Goal: Task Accomplishment & Management: Manage account settings

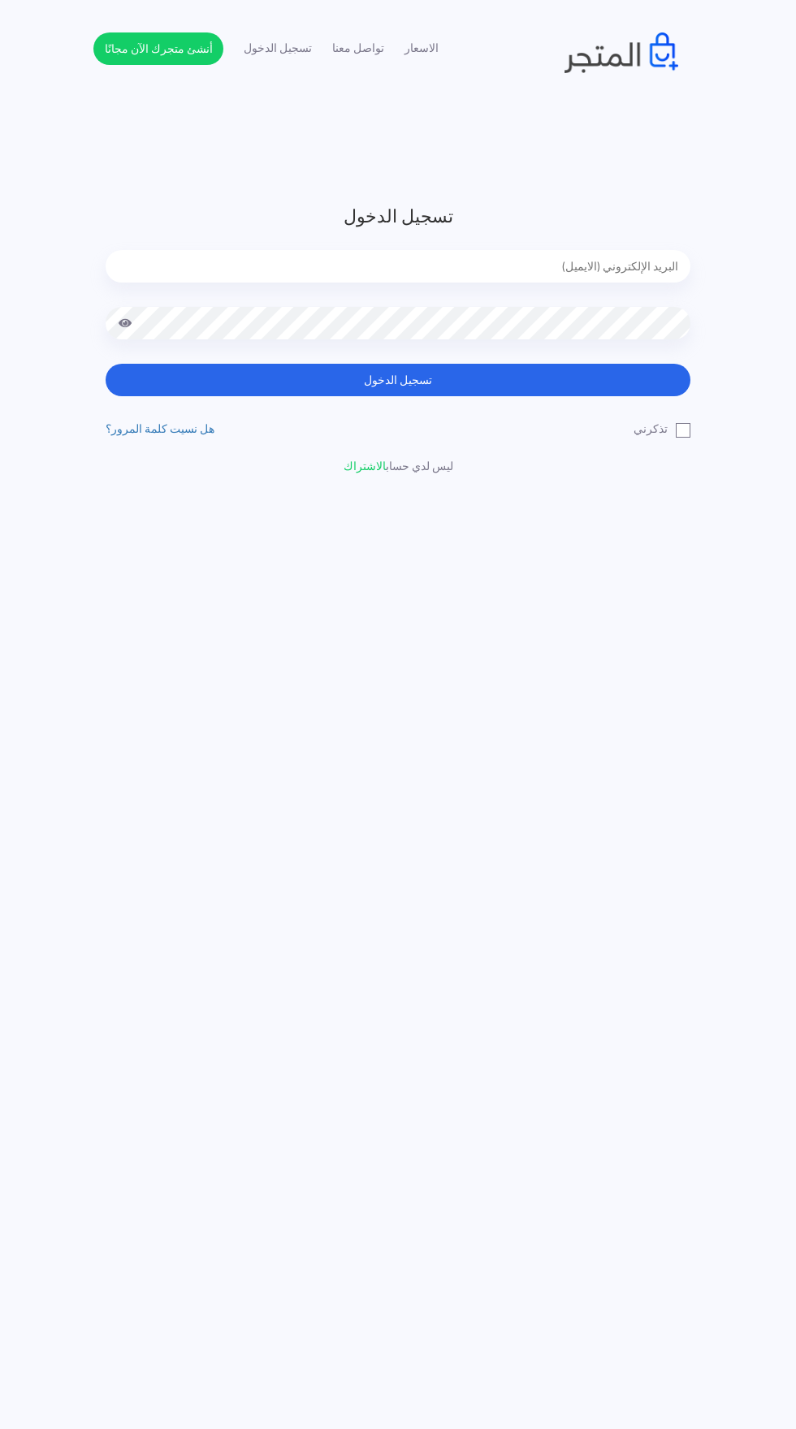
click at [234, 267] on input "email" at bounding box center [398, 266] width 585 height 32
type input "[EMAIL_ADDRESS][DOMAIN_NAME]"
click at [106, 364] on button "تسجيل الدخول" at bounding box center [398, 380] width 585 height 32
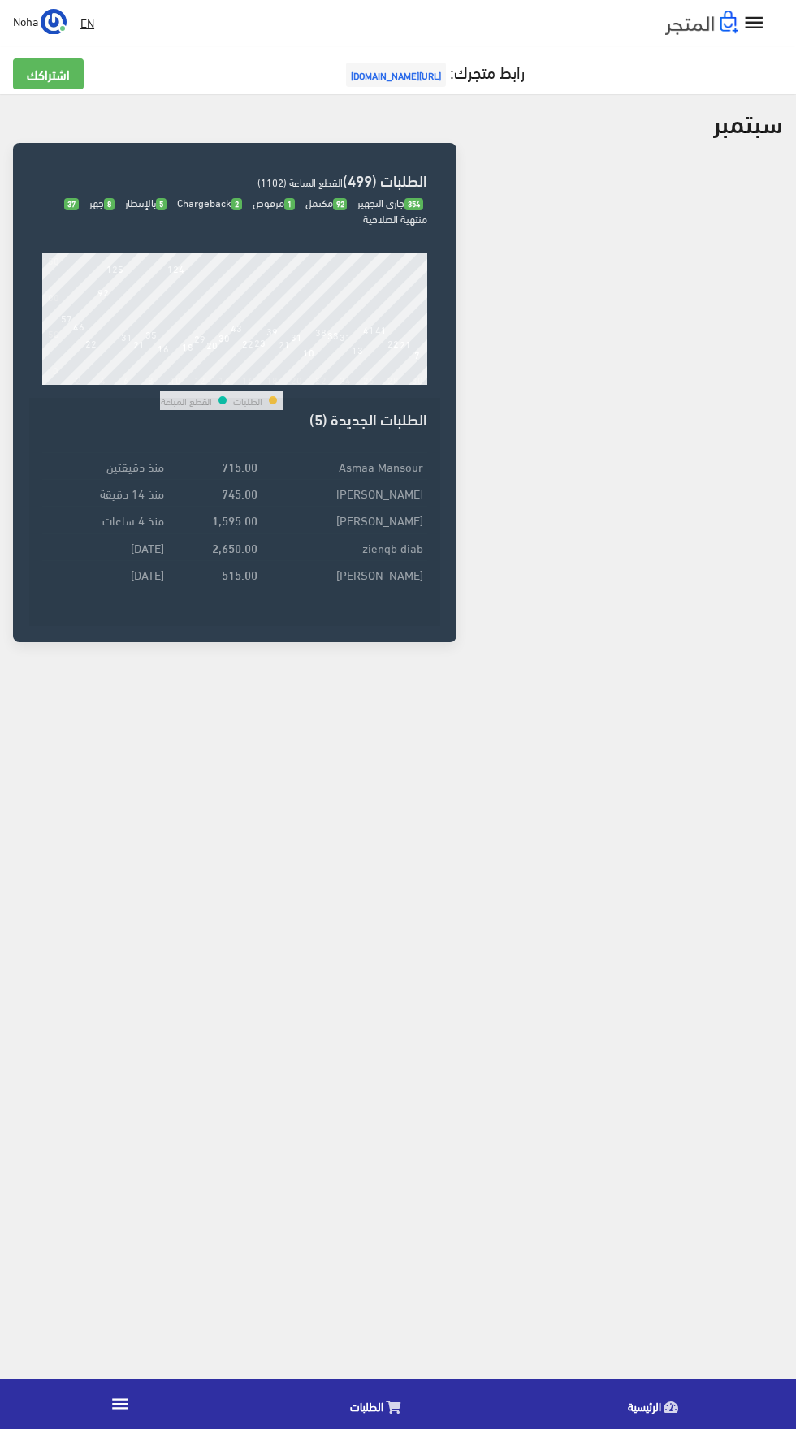
click at [121, 1407] on icon "" at bounding box center [120, 1403] width 21 height 21
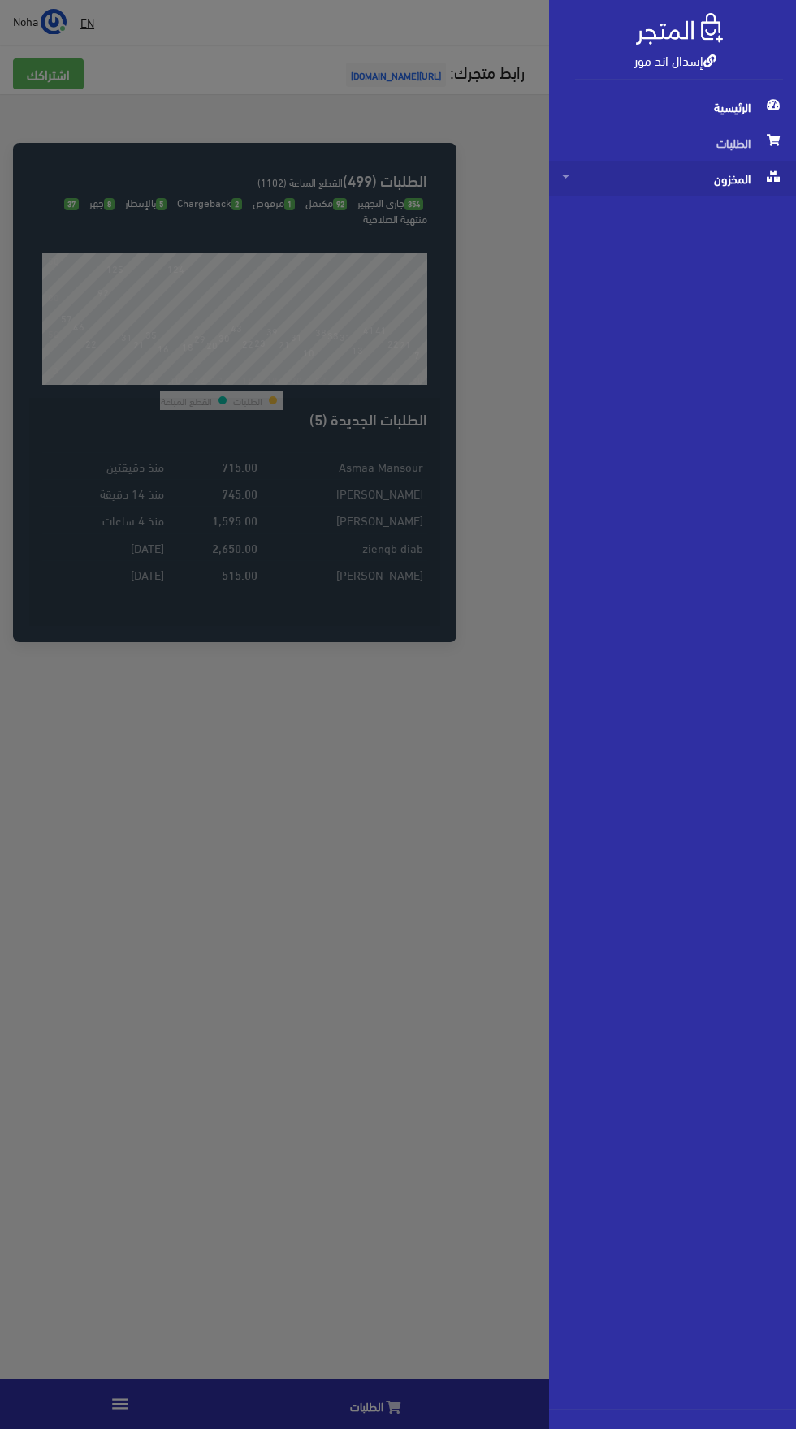
click at [633, 192] on span "المخزون" at bounding box center [672, 179] width 221 height 36
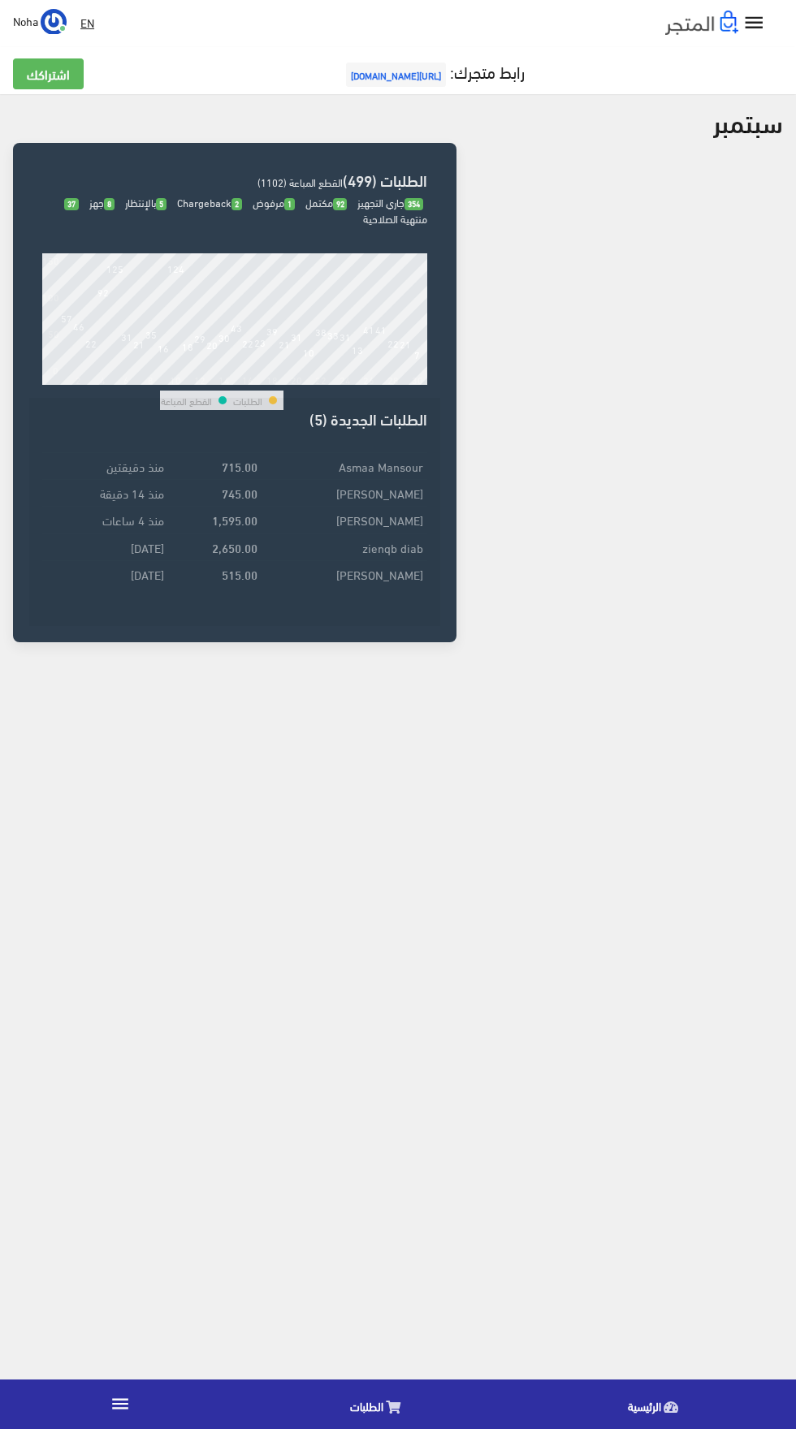
click at [121, 1409] on icon "" at bounding box center [120, 1403] width 21 height 21
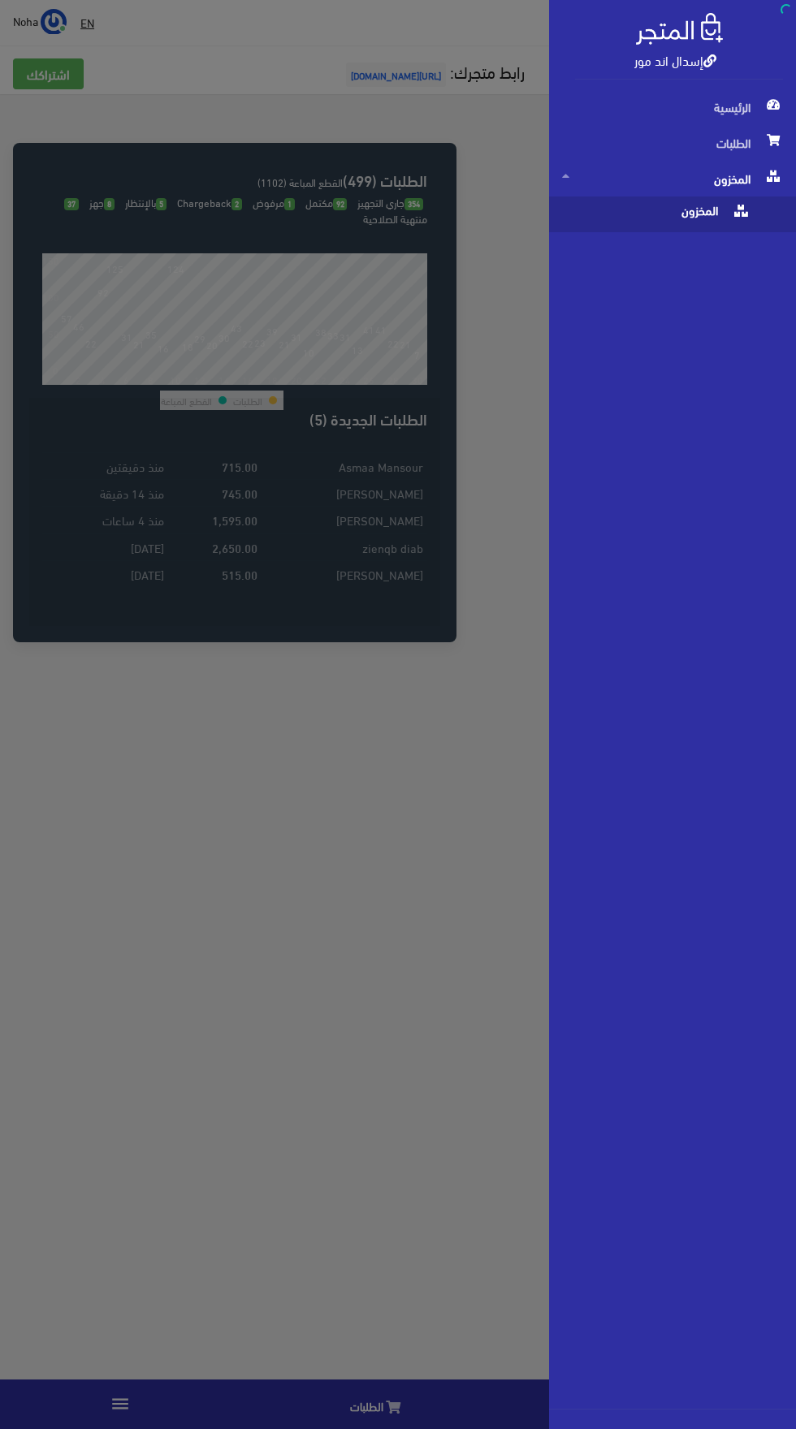
click at [717, 223] on span "المخزون" at bounding box center [656, 214] width 188 height 36
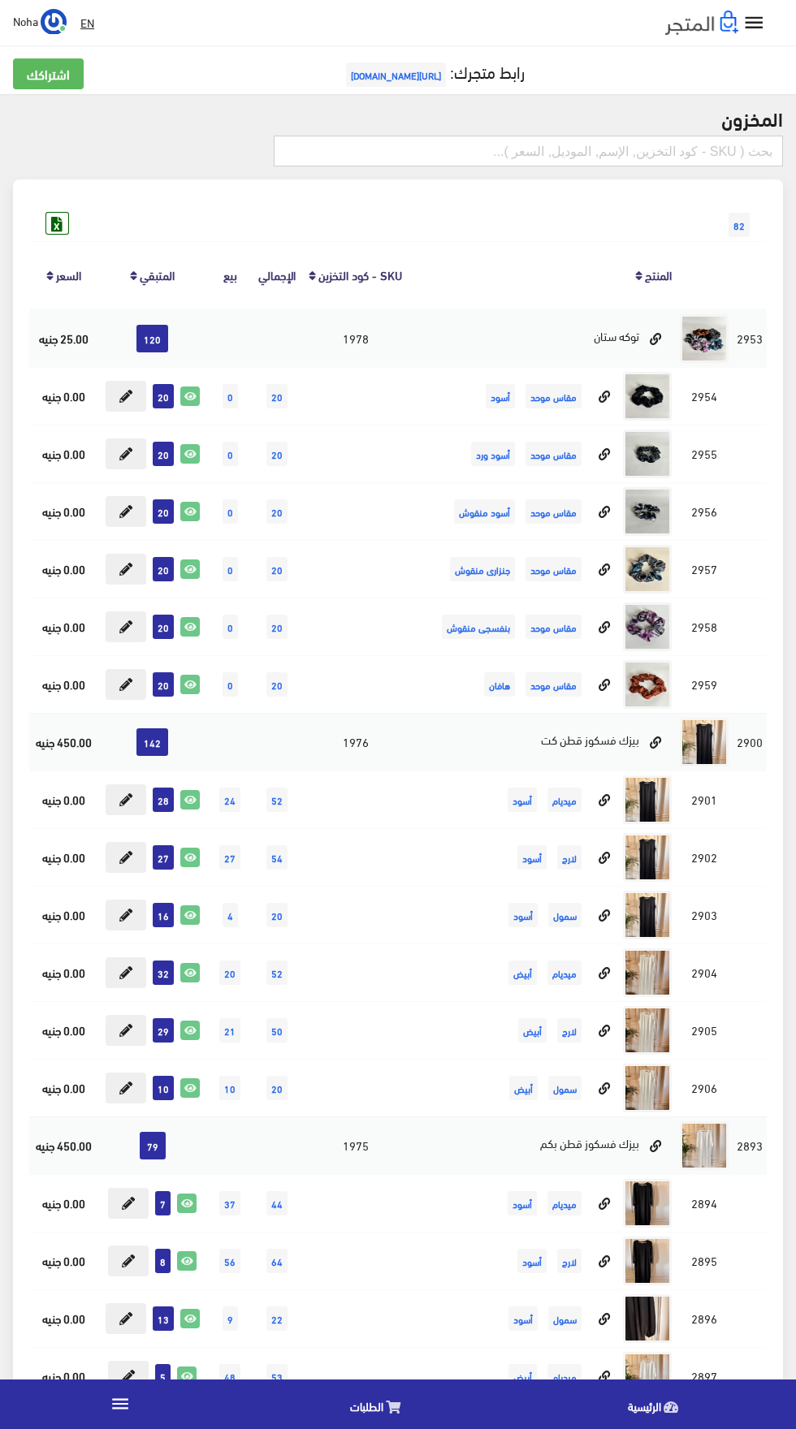
click at [551, 149] on input "text" at bounding box center [528, 151] width 509 height 31
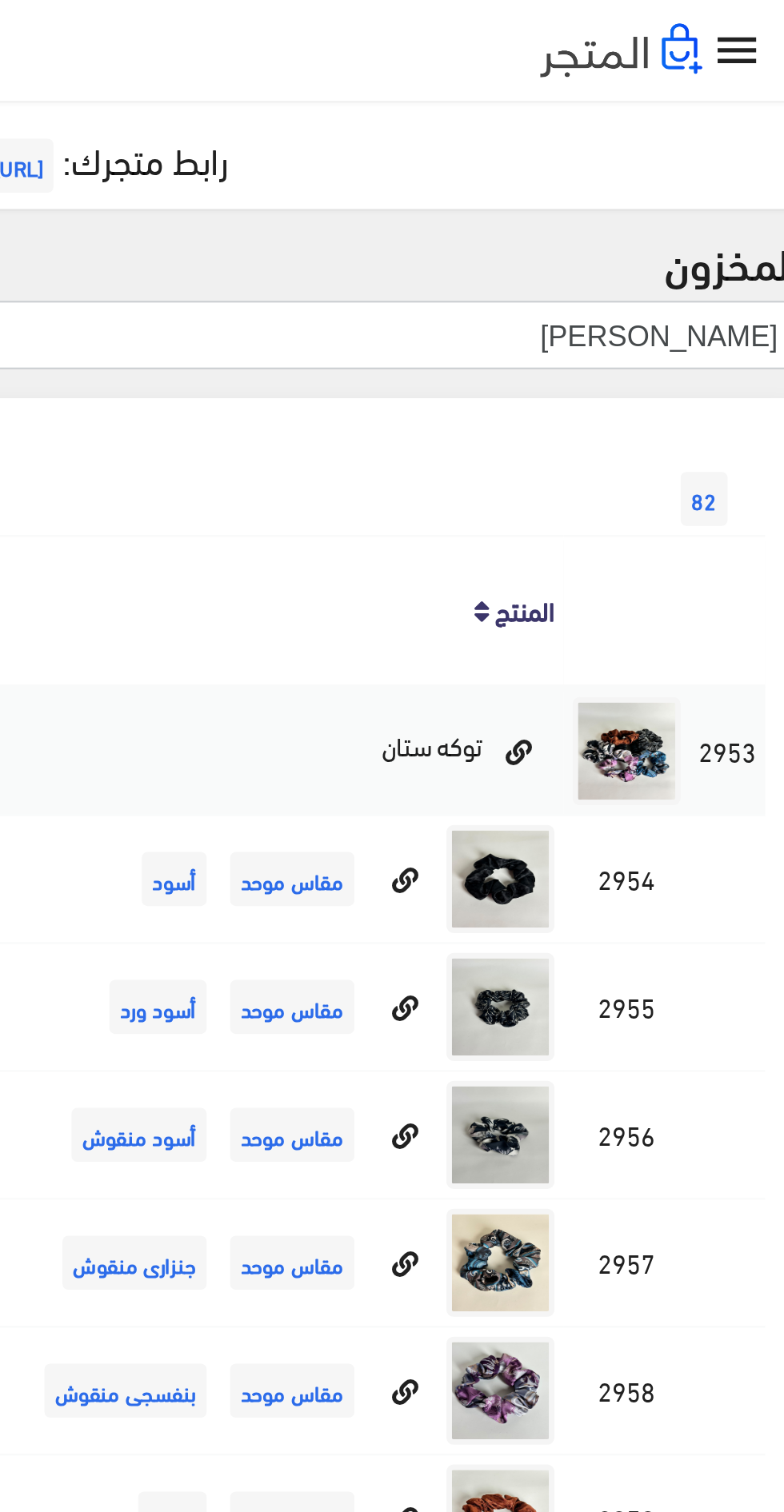
type input "فري سايز"
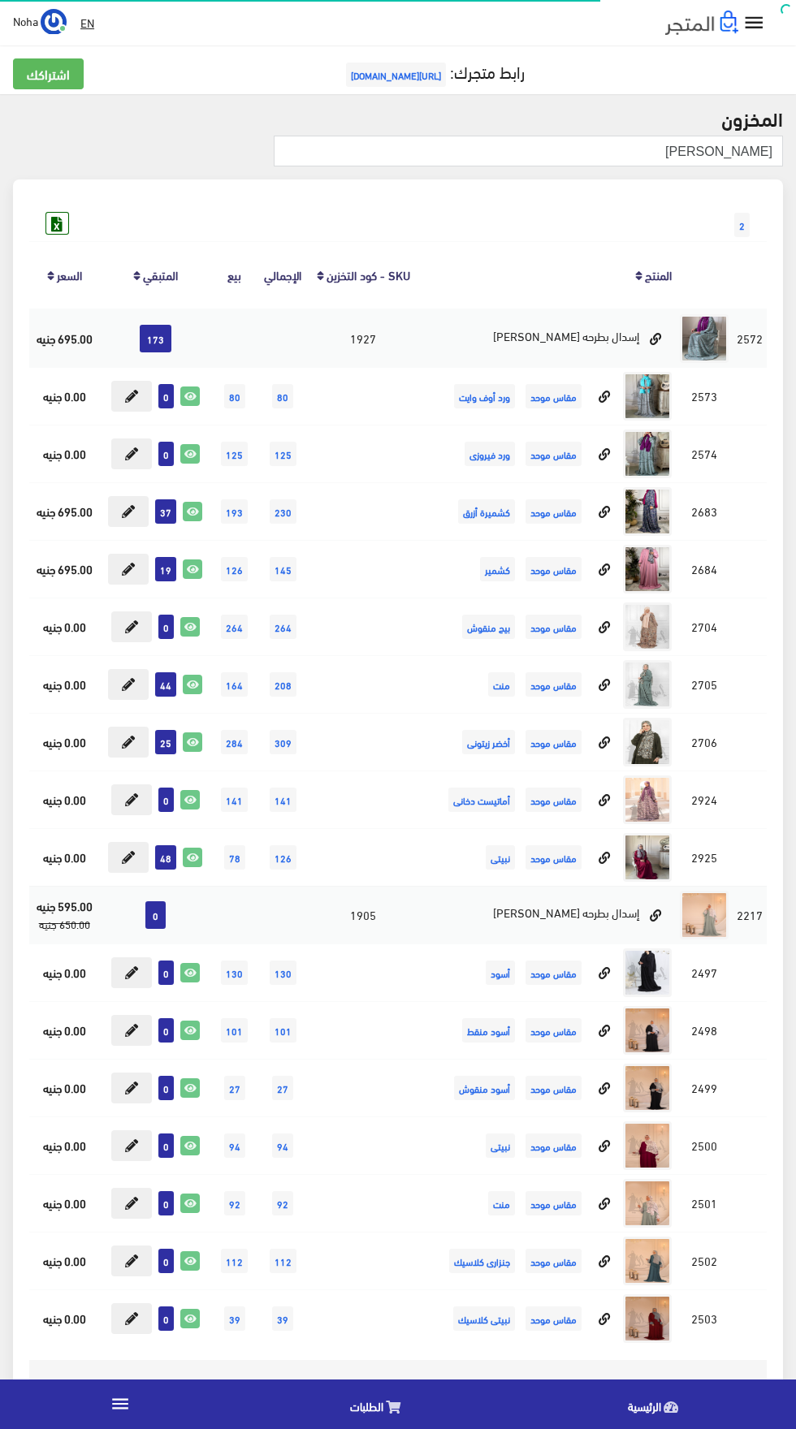
scroll to position [51, 0]
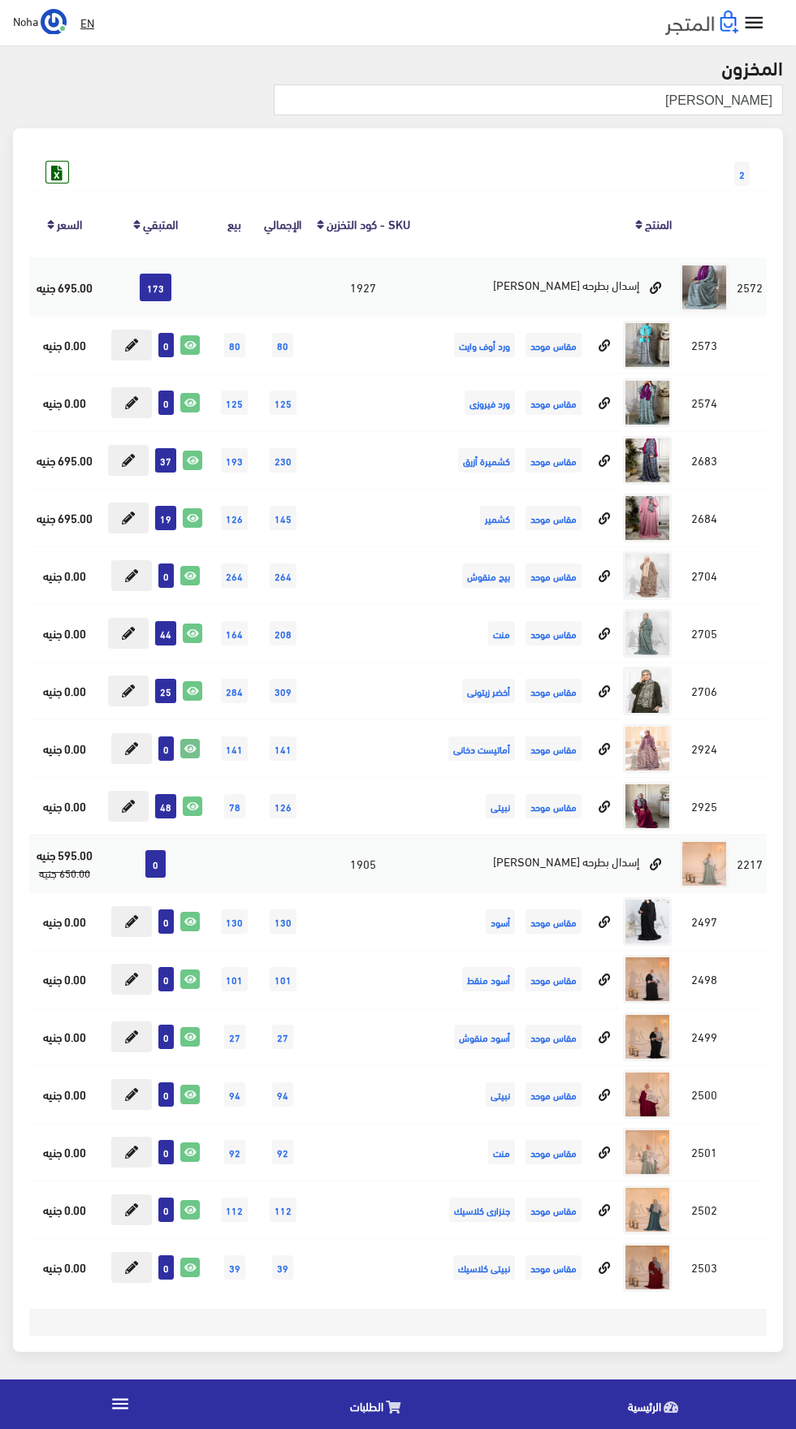
click at [192, 754] on icon at bounding box center [190, 749] width 18 height 18
